Goal: Navigation & Orientation: Understand site structure

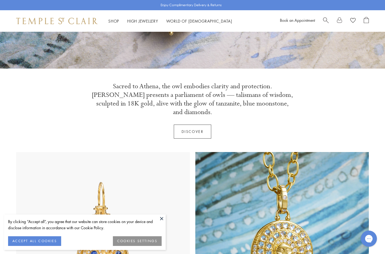
scroll to position [152, 0]
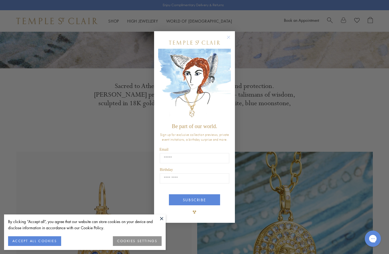
click at [229, 36] on circle "Close dialog" at bounding box center [228, 37] width 6 height 6
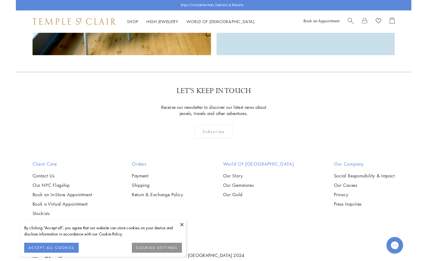
scroll to position [1540, 0]
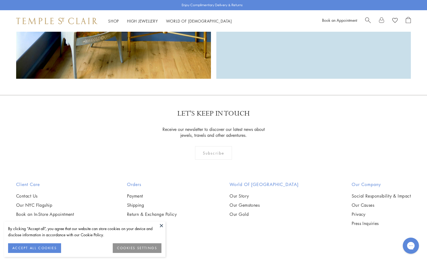
scroll to position [1554, 0]
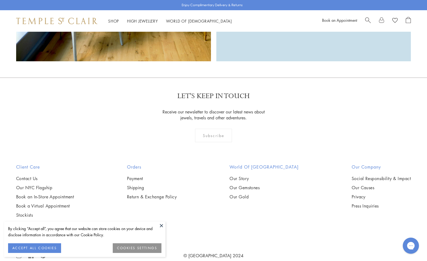
click at [162, 224] on button at bounding box center [162, 226] width 8 height 8
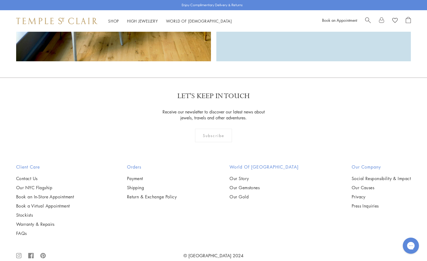
click at [21, 254] on rect at bounding box center [18, 256] width 5 height 5
